Goal: Information Seeking & Learning: Learn about a topic

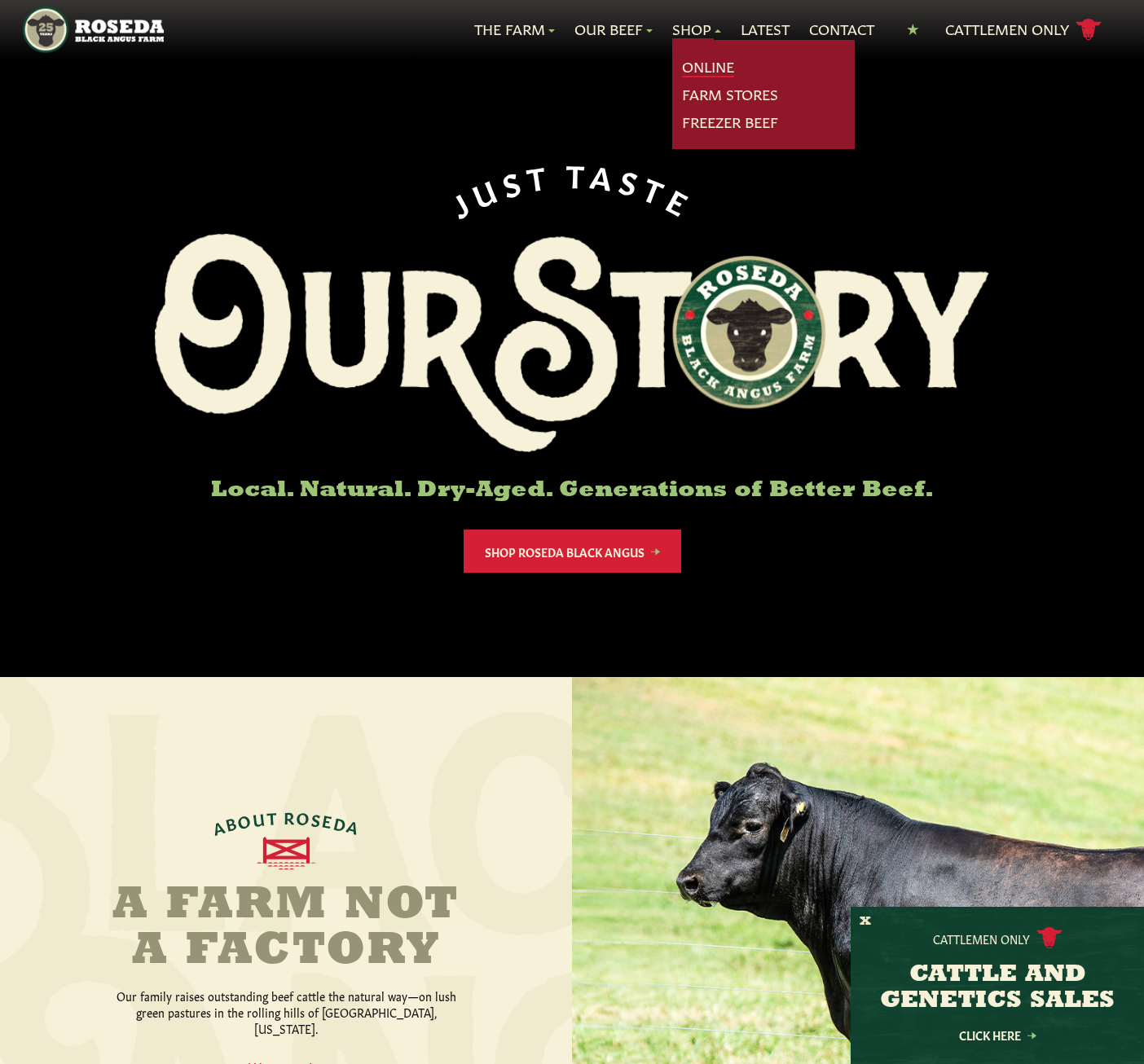
click at [705, 67] on link "Online" at bounding box center [708, 67] width 52 height 21
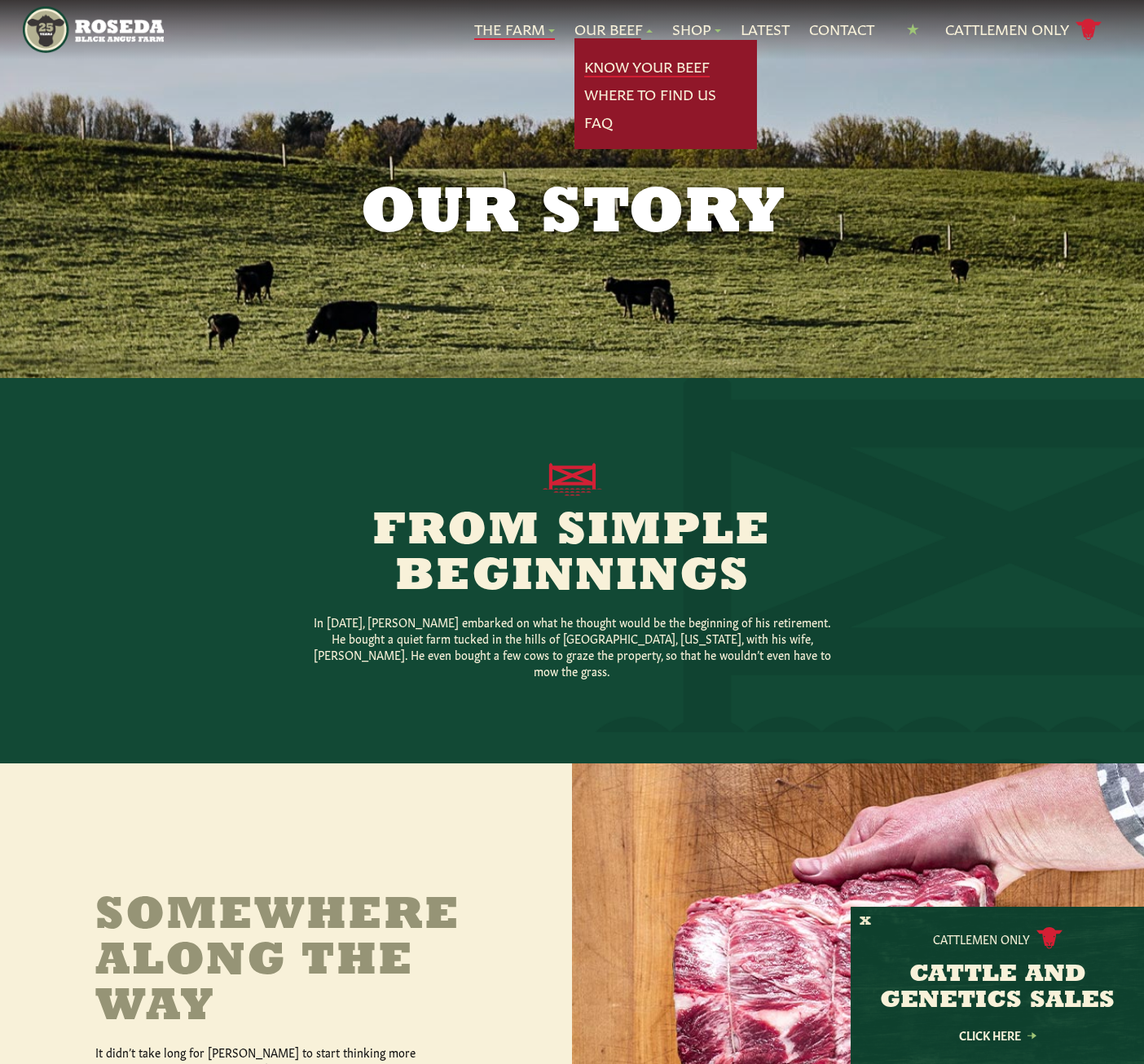
click at [664, 68] on link "Know Your Beef" at bounding box center [647, 67] width 125 height 21
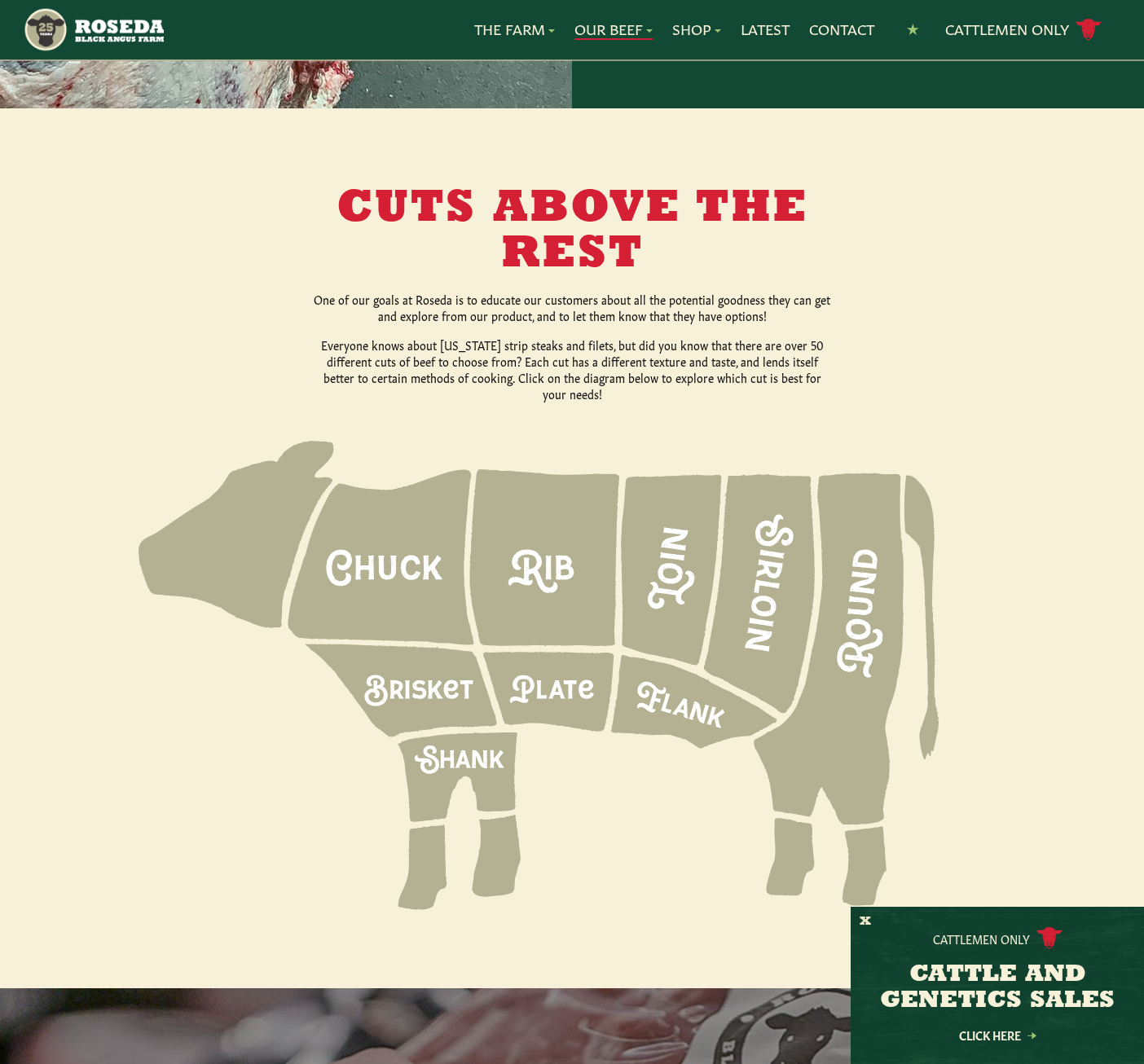
scroll to position [2037, 0]
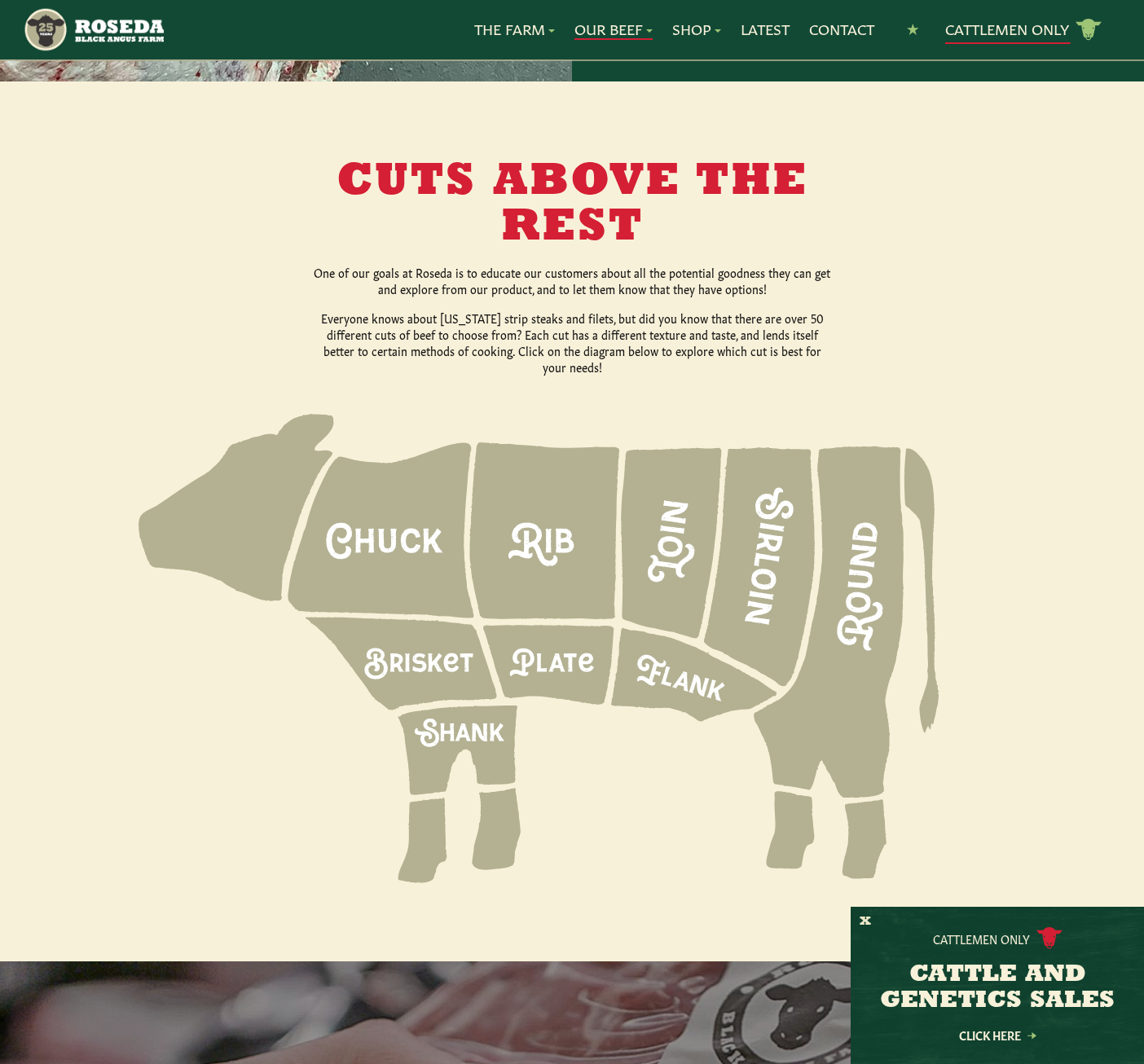
click at [992, 26] on link "Cattlemen Only cattle icon copy Created with Sketch." at bounding box center [1024, 30] width 157 height 29
